Goal: Information Seeking & Learning: Learn about a topic

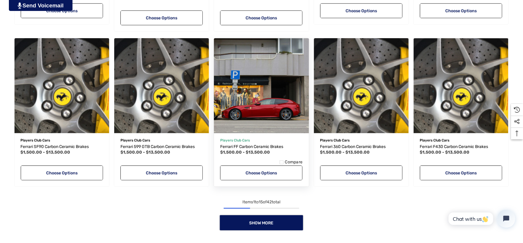
scroll to position [559, 0]
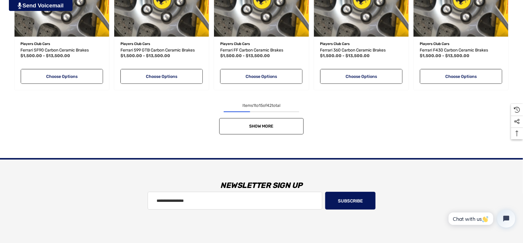
click at [286, 122] on link "Show More" at bounding box center [261, 126] width 84 height 16
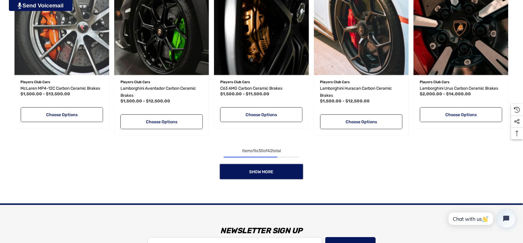
scroll to position [1019, 0]
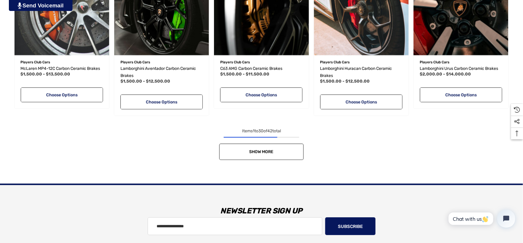
click at [270, 147] on link "Show More" at bounding box center [261, 152] width 84 height 16
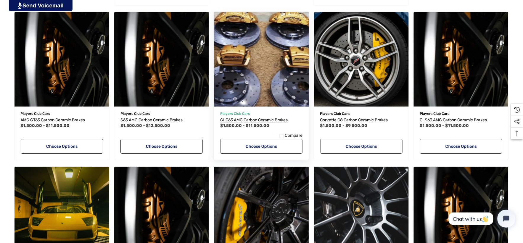
scroll to position [1217, 0]
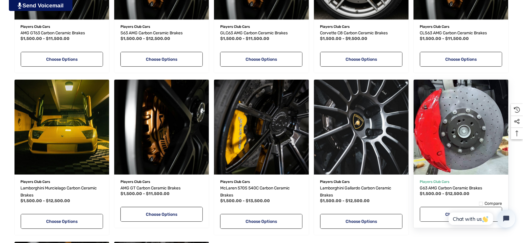
click at [451, 83] on img "G63 AMG Carbon Ceramic Brakes,Price range from $1,500.00 to $12,500.00\a" at bounding box center [461, 127] width 104 height 104
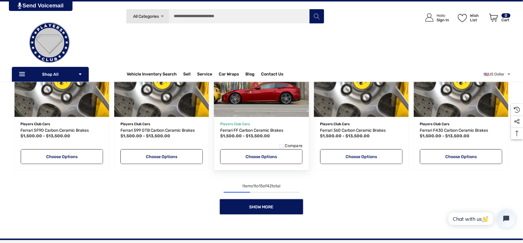
scroll to position [457, 0]
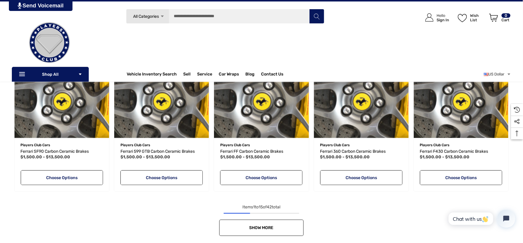
click at [289, 223] on link "Show More" at bounding box center [261, 228] width 84 height 16
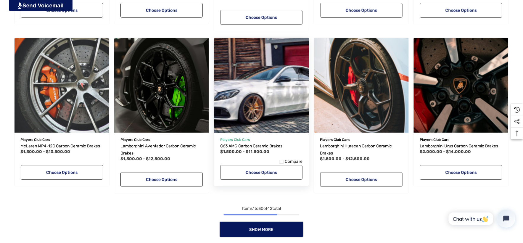
scroll to position [951, 0]
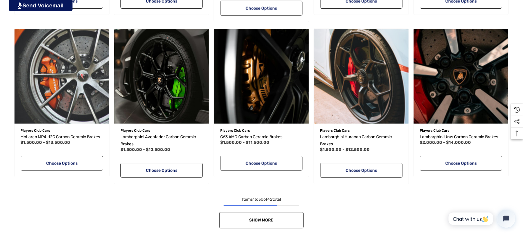
click at [295, 215] on link "Show More" at bounding box center [261, 220] width 84 height 16
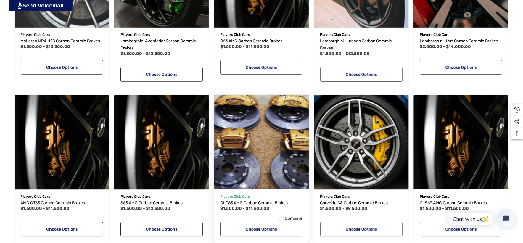
scroll to position [1049, 0]
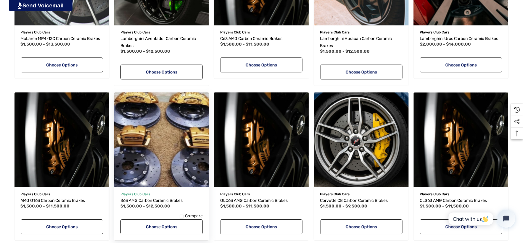
click at [175, 177] on img "S63 AMG Carbon Ceramic Brakes,Price range from $1,500.00 to $12,500.00\a" at bounding box center [162, 140] width 104 height 104
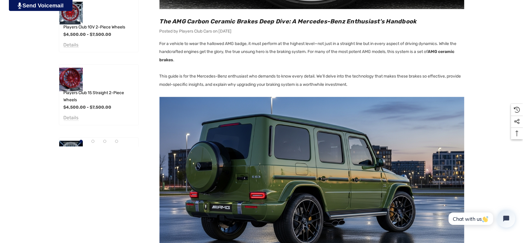
scroll to position [296, 0]
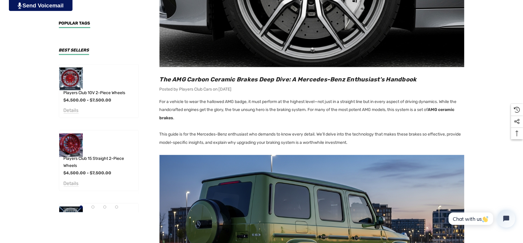
scroll to position [230, 0]
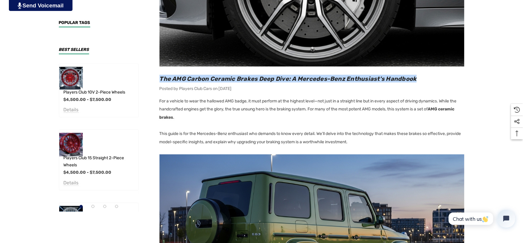
click at [428, 78] on h2 "The AMG Carbon Ceramic Brakes Deep Dive: A Mercedes-Benz Enthusiast's Handbook" at bounding box center [312, 79] width 305 height 8
copy span "The AMG Carbon Ceramic Brakes Deep Dive: A Mercedes-Benz Enthusiast's Handbook"
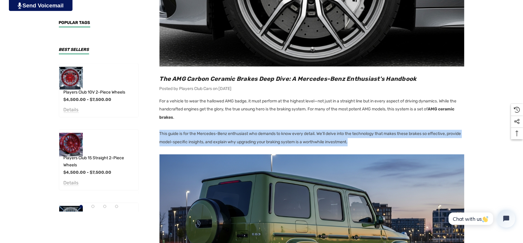
click at [389, 141] on p "This guide is for the Mercedes-Benz enthusiast who demands to know every detail…" at bounding box center [312, 138] width 305 height 17
copy p "This guide is for the Mercedes-Benz enthusiast who demands to know every detail…"
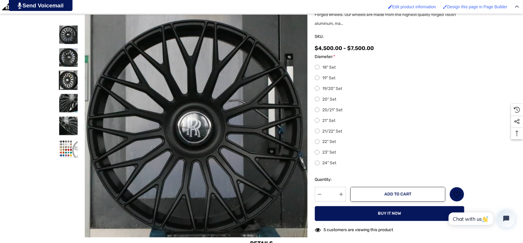
click at [64, 84] on img at bounding box center [68, 80] width 19 height 19
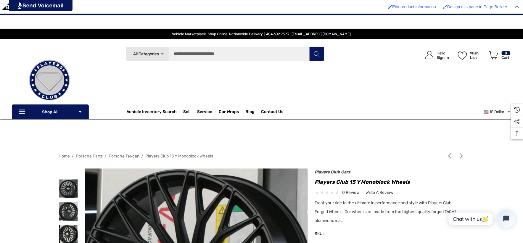
click at [67, 188] on img at bounding box center [68, 188] width 19 height 19
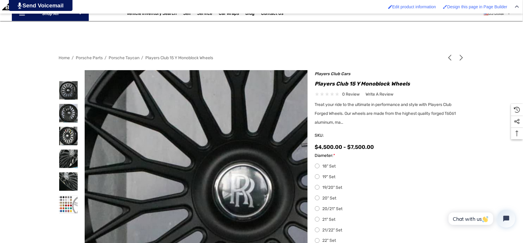
scroll to position [99, 0]
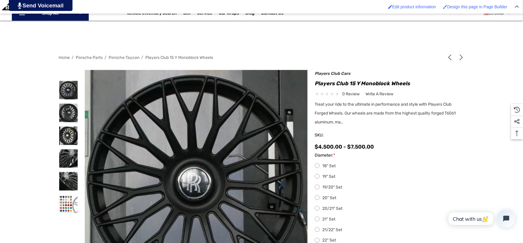
click at [65, 56] on span "Home" at bounding box center [64, 57] width 11 height 5
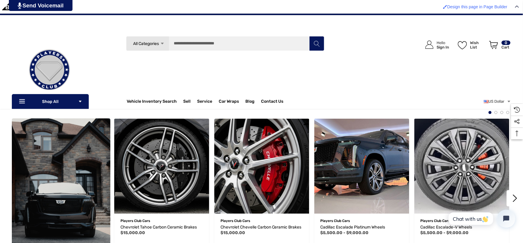
scroll to position [2170, 0]
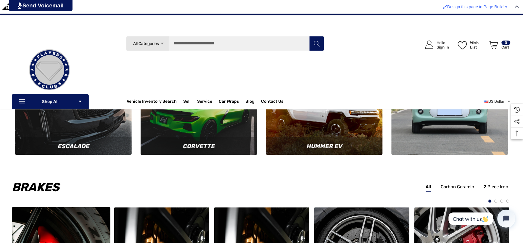
click at [432, 139] on img at bounding box center [450, 97] width 128 height 128
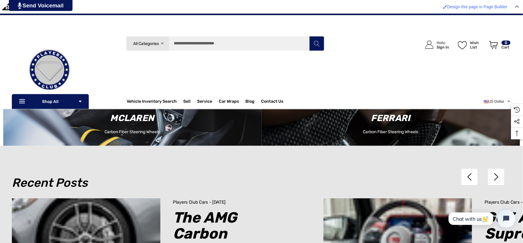
scroll to position [3449, 0]
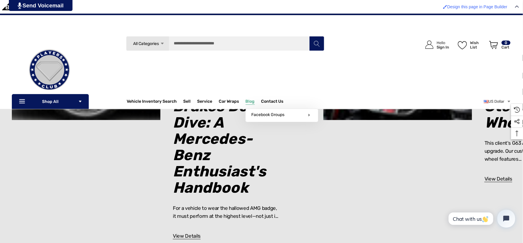
scroll to position [3634, 0]
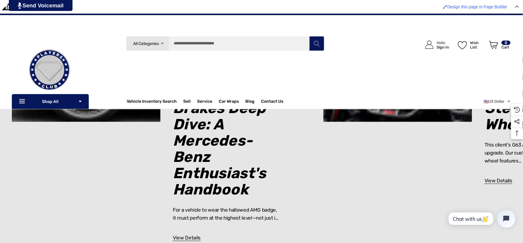
click at [211, 146] on link "The AMG Carbon Ceramic Brakes Deep Dive: A Mercedes-Benz Enthusiast's Handbook" at bounding box center [219, 125] width 93 height 148
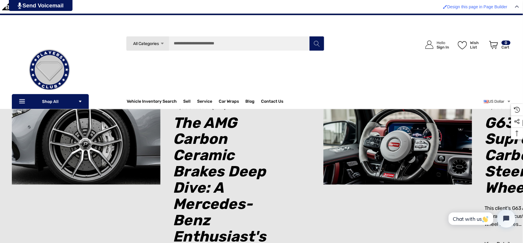
scroll to position [3509, 0]
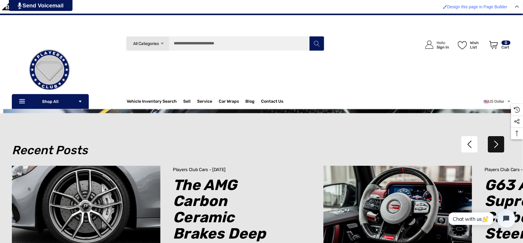
click at [496, 144] on button "Next" at bounding box center [496, 144] width 16 height 16
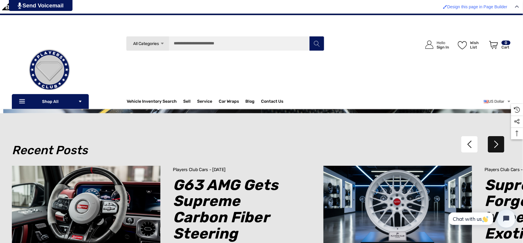
click at [496, 144] on button "Next" at bounding box center [496, 144] width 16 height 16
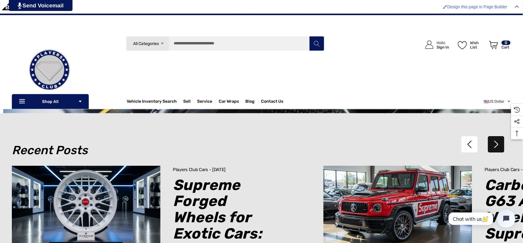
click at [496, 144] on button "Next" at bounding box center [496, 144] width 16 height 16
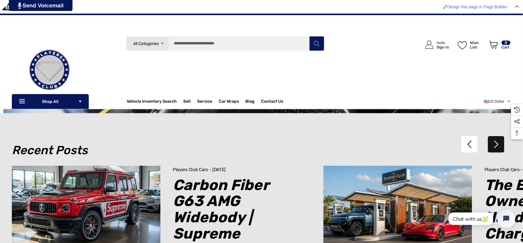
click at [496, 144] on button "Next" at bounding box center [496, 144] width 16 height 16
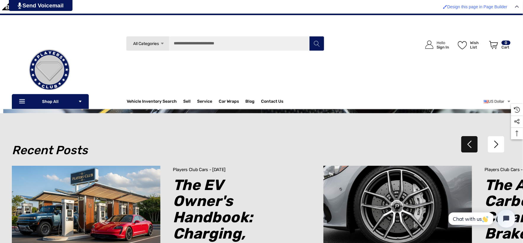
click at [468, 149] on button "Previous" at bounding box center [469, 144] width 16 height 16
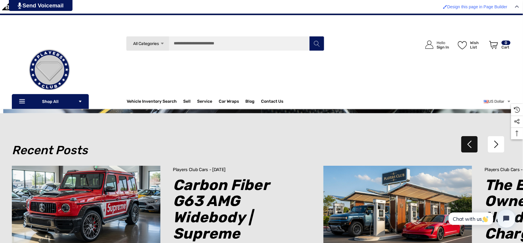
click at [468, 149] on button "Previous" at bounding box center [469, 144] width 16 height 16
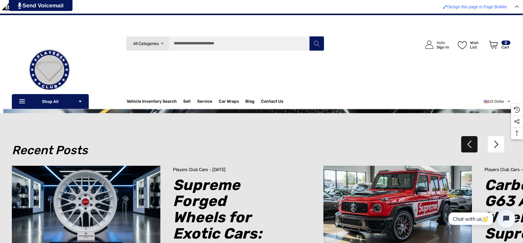
click at [468, 149] on button "Previous" at bounding box center [469, 144] width 16 height 16
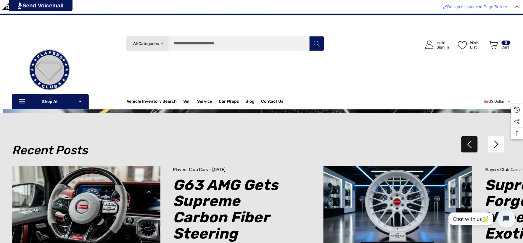
click at [468, 149] on button "Previous" at bounding box center [469, 144] width 16 height 16
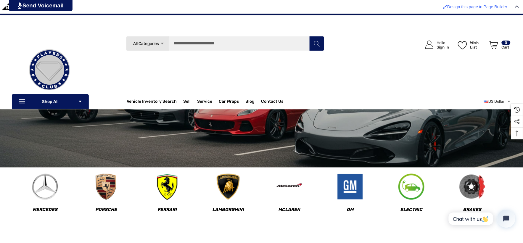
scroll to position [0, 0]
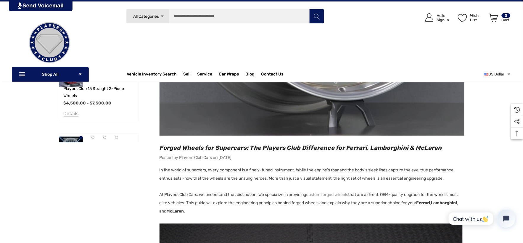
scroll to position [296, 0]
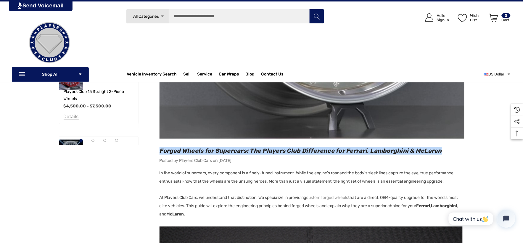
click at [447, 150] on h2 "Forged Wheels for Supercars: The Players Club Difference for Ferrari, Lamborghi…" at bounding box center [312, 151] width 305 height 8
copy span "Forged Wheels for Supercars: The Players Club Difference for Ferrari, Lamborghi…"
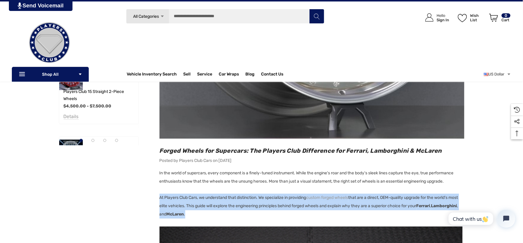
click at [222, 214] on p "At Players Club Cars, we understand that distinction. We specialize in providin…" at bounding box center [312, 206] width 305 height 25
copy p "At Players Club Cars, we understand that distinction. We specialize in providin…"
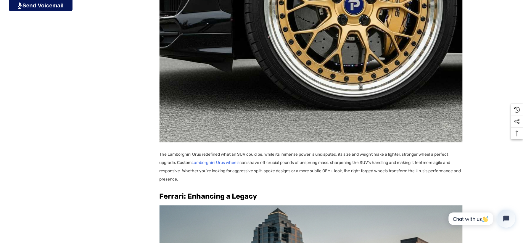
scroll to position [1151, 0]
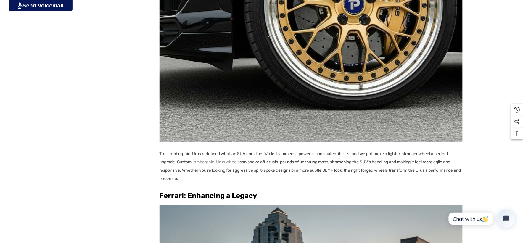
click at [158, 152] on main "Sidebar Sidebar Sidebar Forged Wheels for Supercars: The Players Club Differenc…" at bounding box center [306, 192] width 315 height 2428
click at [197, 175] on p "The Lamborghini Urus redefined what an SUV could be. While its immense power is…" at bounding box center [312, 166] width 305 height 33
copy p "The Lamborghini Urus redefined what an SUV could be. While its immense power is…"
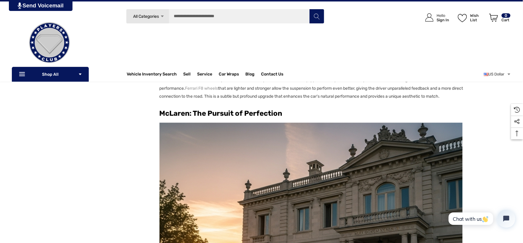
scroll to position [1513, 0]
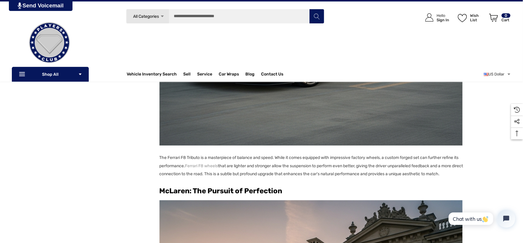
click at [191, 178] on p "The Ferrari F8 Tributo is a masterpiece of balance and speed. While it comes eq…" at bounding box center [312, 166] width 305 height 25
copy p "The Ferrari F8 Tributo is a masterpiece of balance and speed. While it comes eq…"
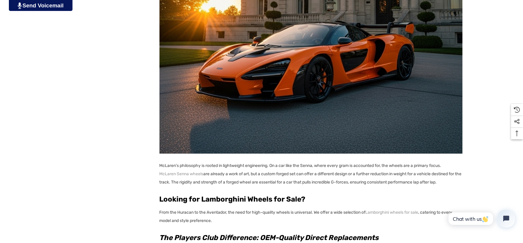
scroll to position [1874, 0]
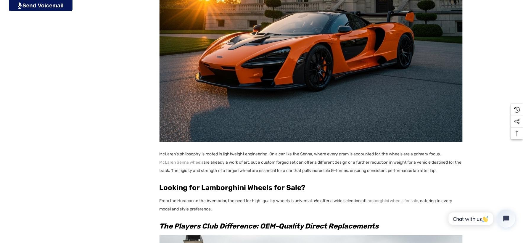
click at [460, 175] on p "McLaren's philosophy is rooted in lightweight engineering. On a car like the Se…" at bounding box center [312, 162] width 305 height 25
copy p "McLaren's philosophy is rooted in lightweight engineering. On a car like the Se…"
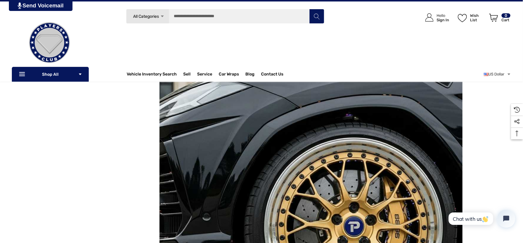
scroll to position [921, 0]
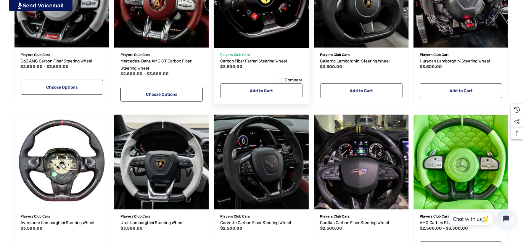
scroll to position [230, 0]
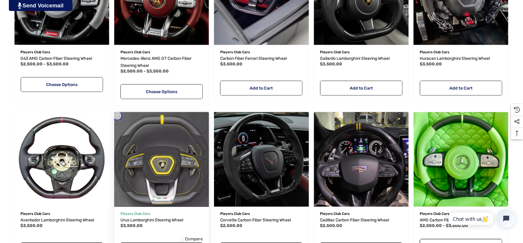
click at [177, 200] on button "Add to Wishlist" at bounding box center [180, 204] width 35 height 12
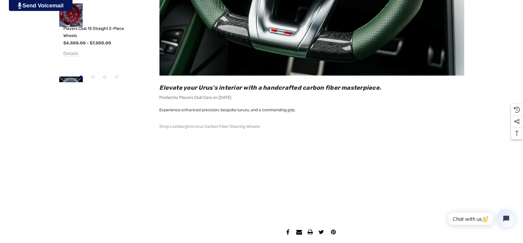
scroll to position [362, 0]
